Goal: Task Accomplishment & Management: Complete application form

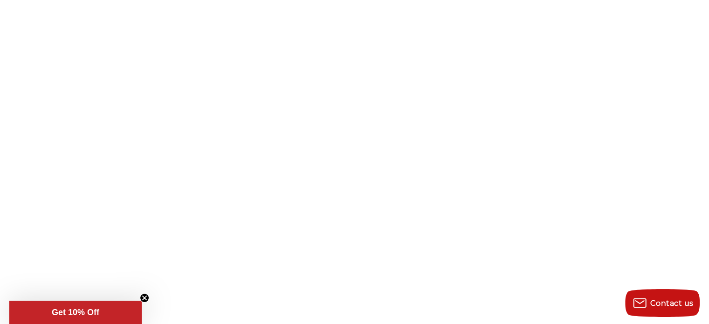
scroll to position [140, 0]
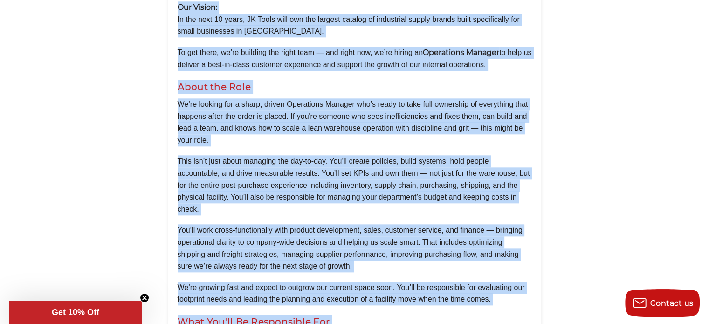
scroll to position [1025, 0]
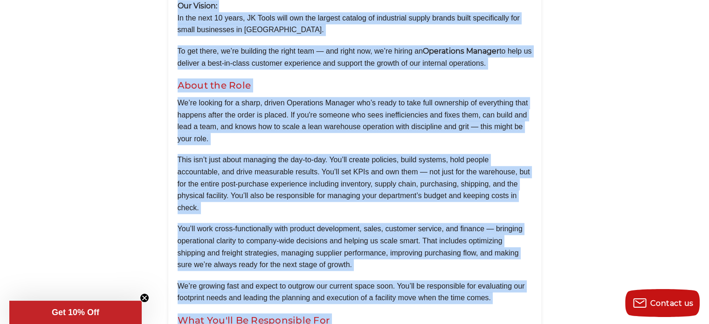
drag, startPoint x: 179, startPoint y: 168, endPoint x: 449, endPoint y: 227, distance: 276.6
copy div "Location: Islandia, NY (On-site) Compensation: $75,000–$90,000 base + performan…"
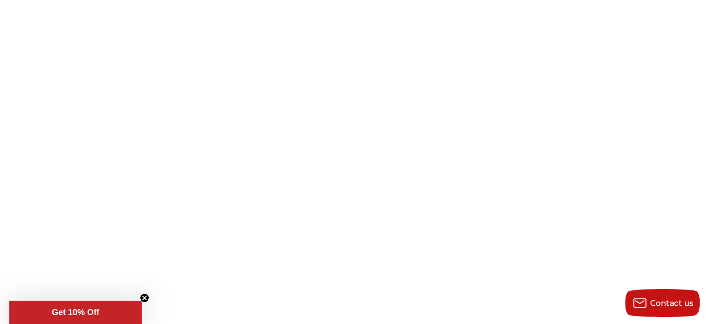
scroll to position [47, 0]
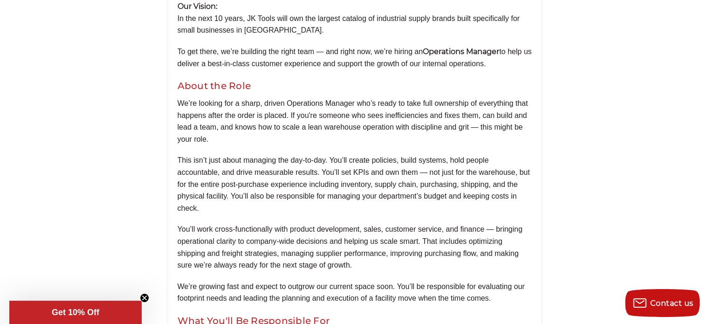
scroll to position [1025, 0]
